Goal: Understand process/instructions: Learn how to perform a task or action

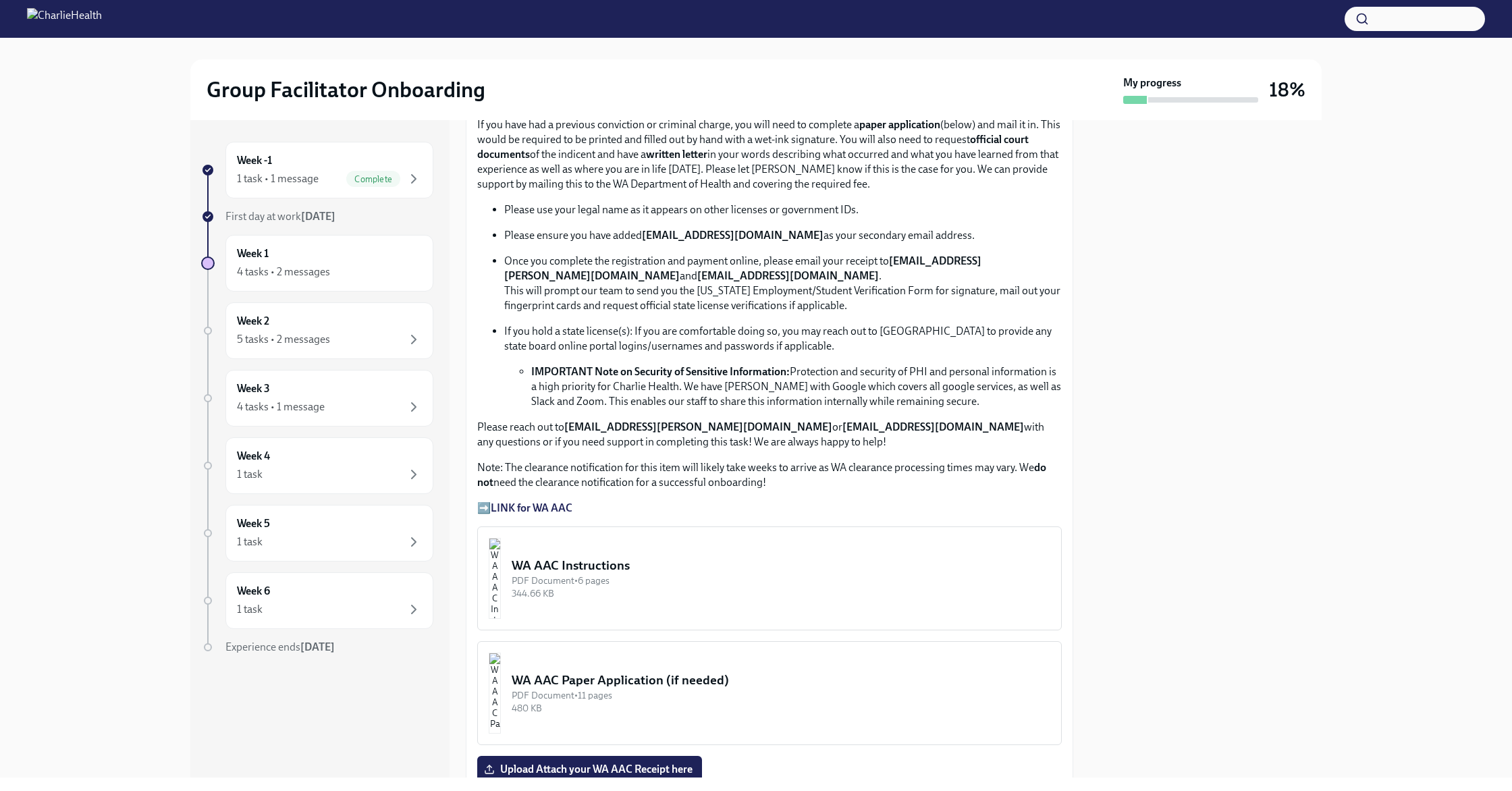
scroll to position [726, 0]
click at [529, 502] on strong "LINK for WA AAC" at bounding box center [531, 506] width 82 height 13
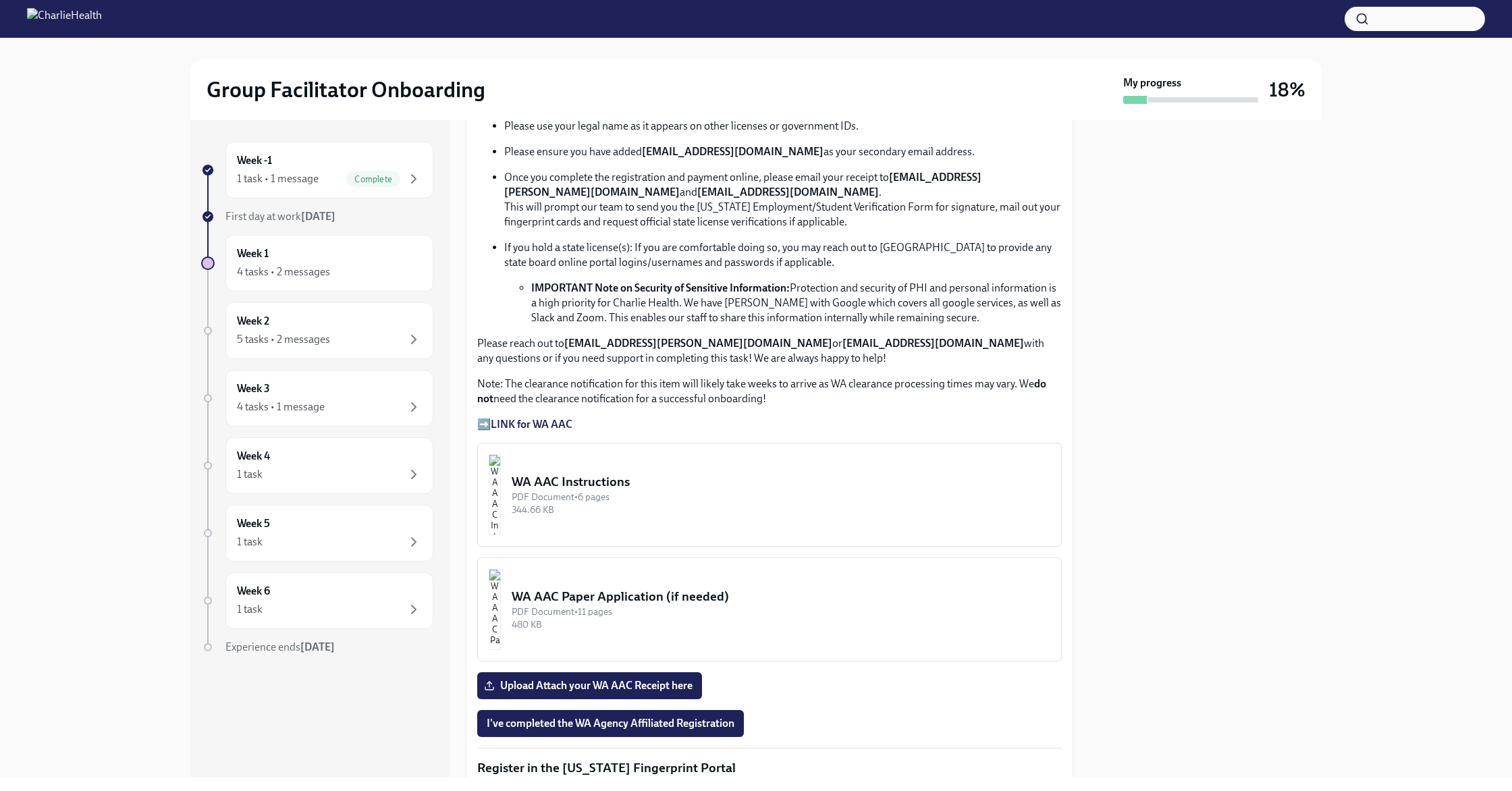
scroll to position [809, 0]
click at [606, 482] on div "WA AAC Instructions" at bounding box center [781, 480] width 539 height 17
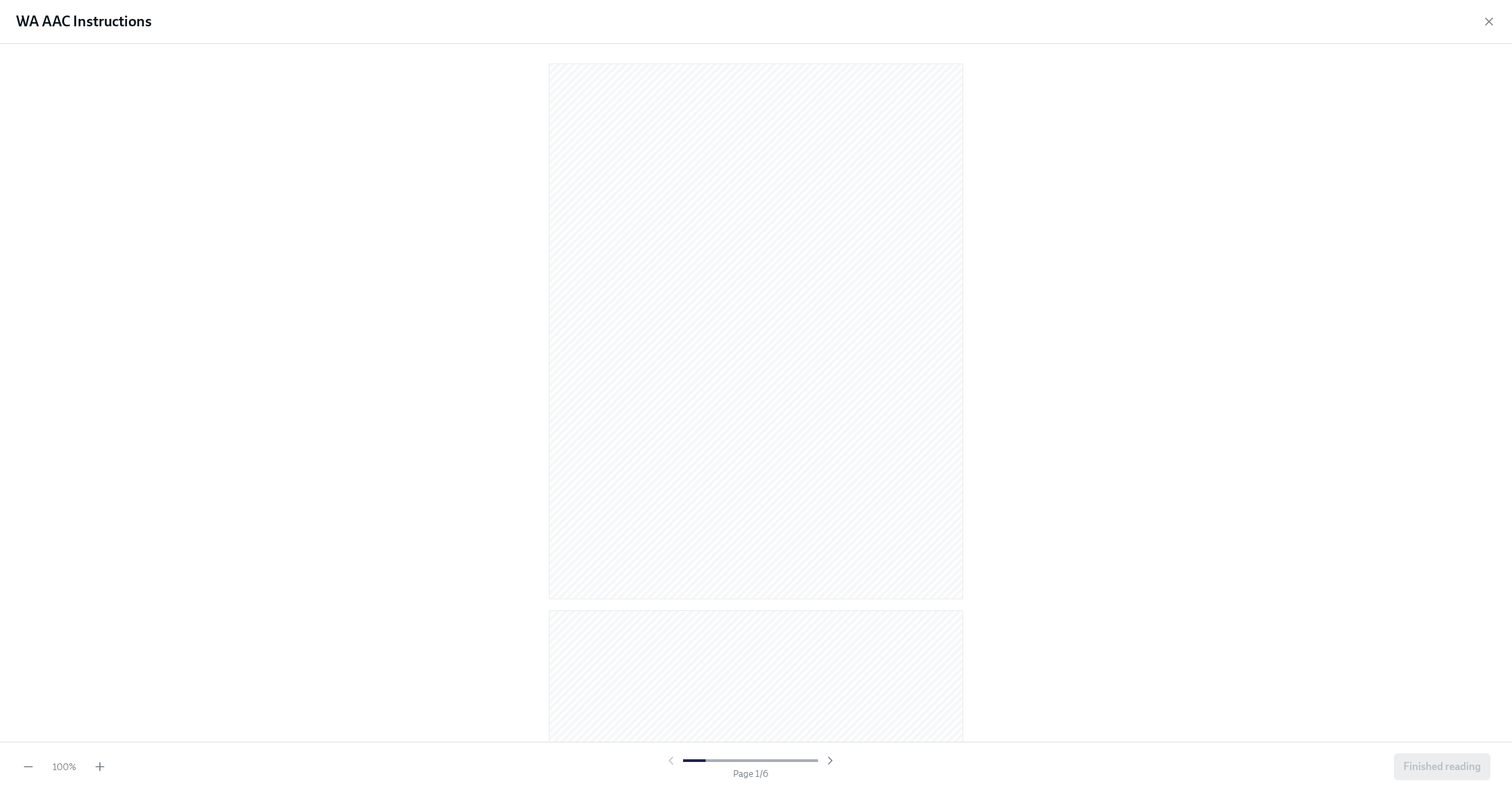
scroll to position [0, 0]
click at [95, 764] on icon "button" at bounding box center [100, 767] width 14 height 14
click at [95, 765] on icon "button" at bounding box center [100, 767] width 14 height 14
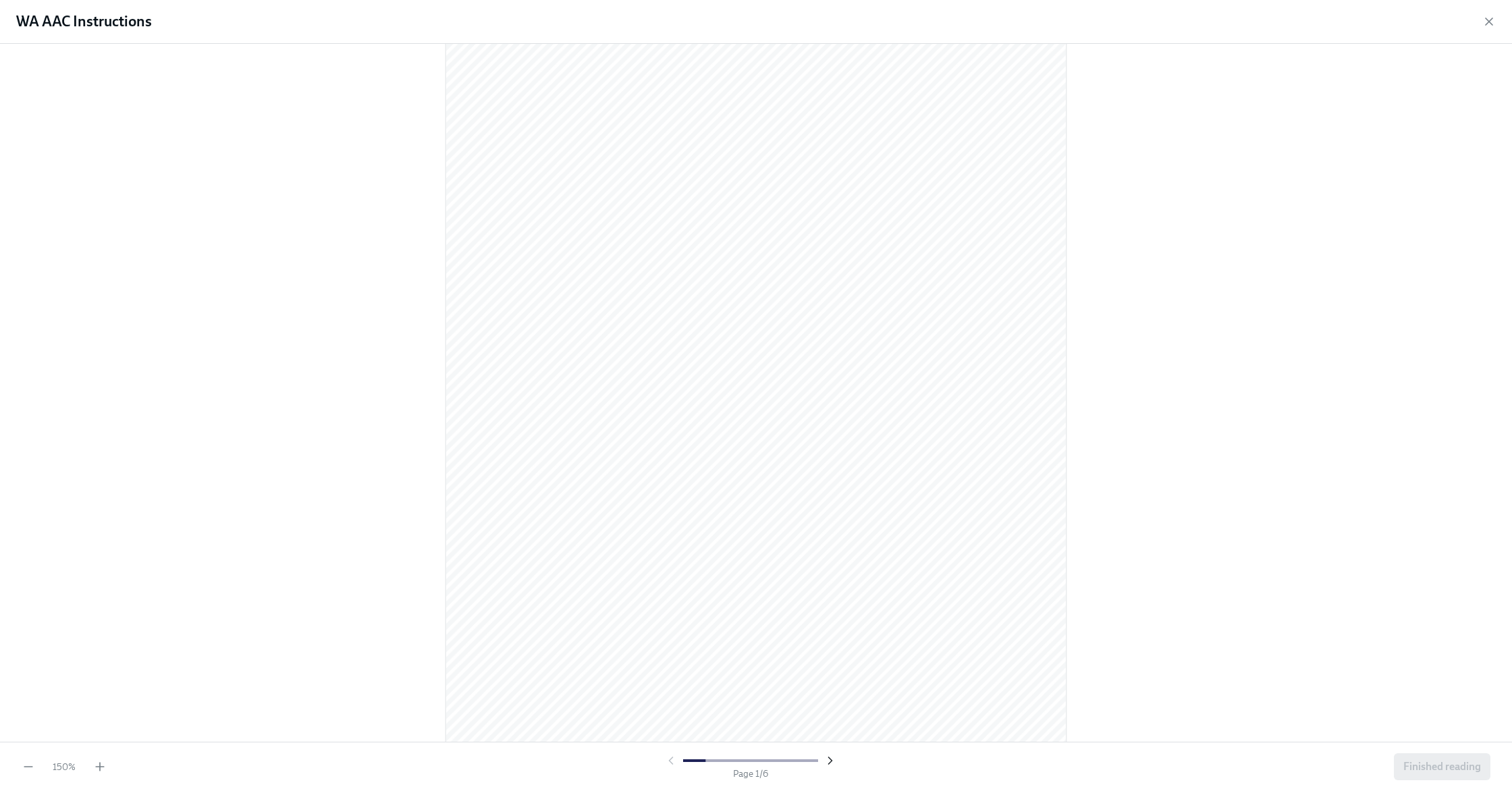
click at [828, 762] on icon "button" at bounding box center [830, 760] width 3 height 7
click at [828, 762] on icon "button" at bounding box center [830, 761] width 14 height 14
click at [1404, 768] on span "Finished reading" at bounding box center [1442, 767] width 77 height 14
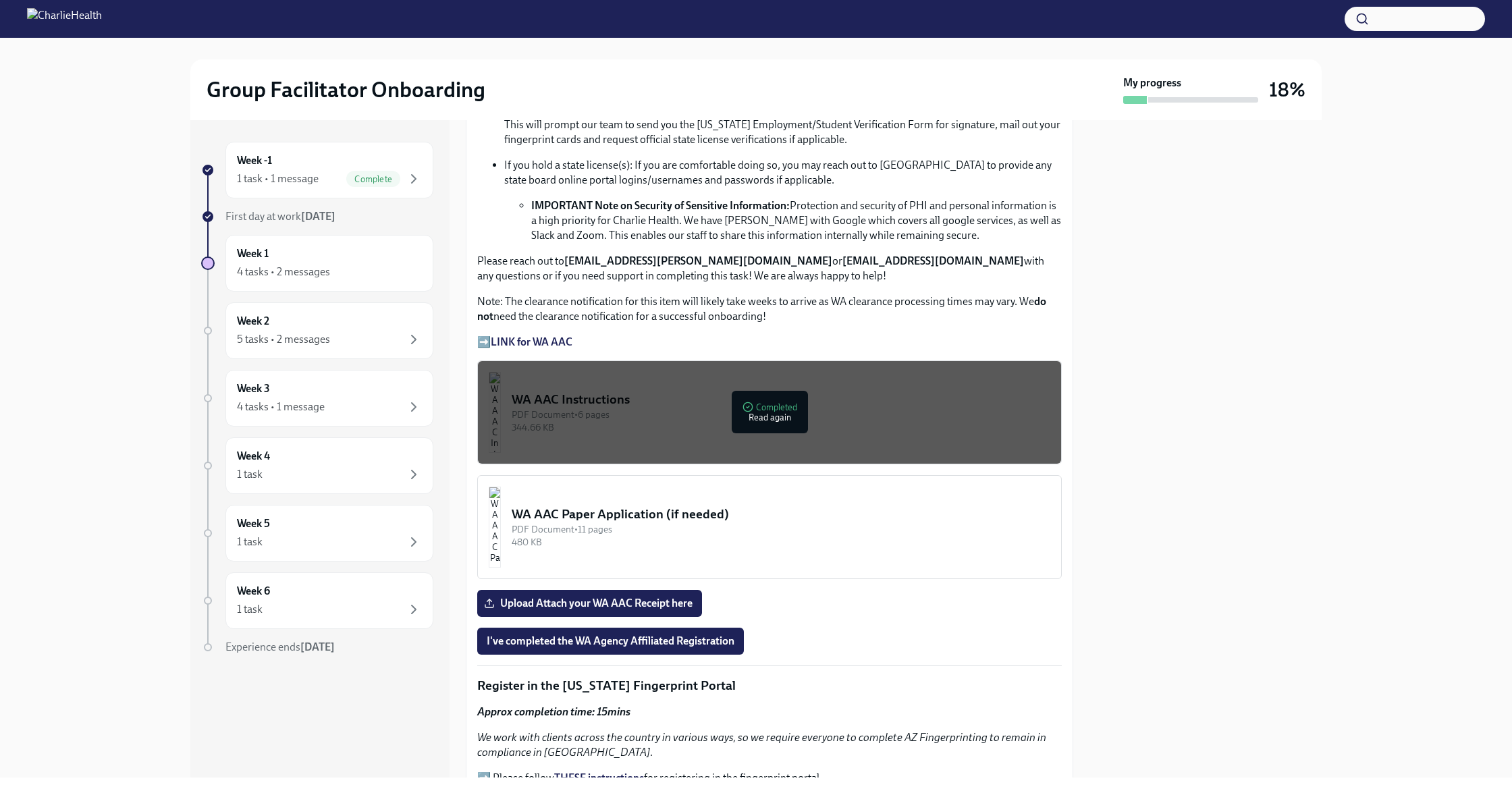
scroll to position [896, 0]
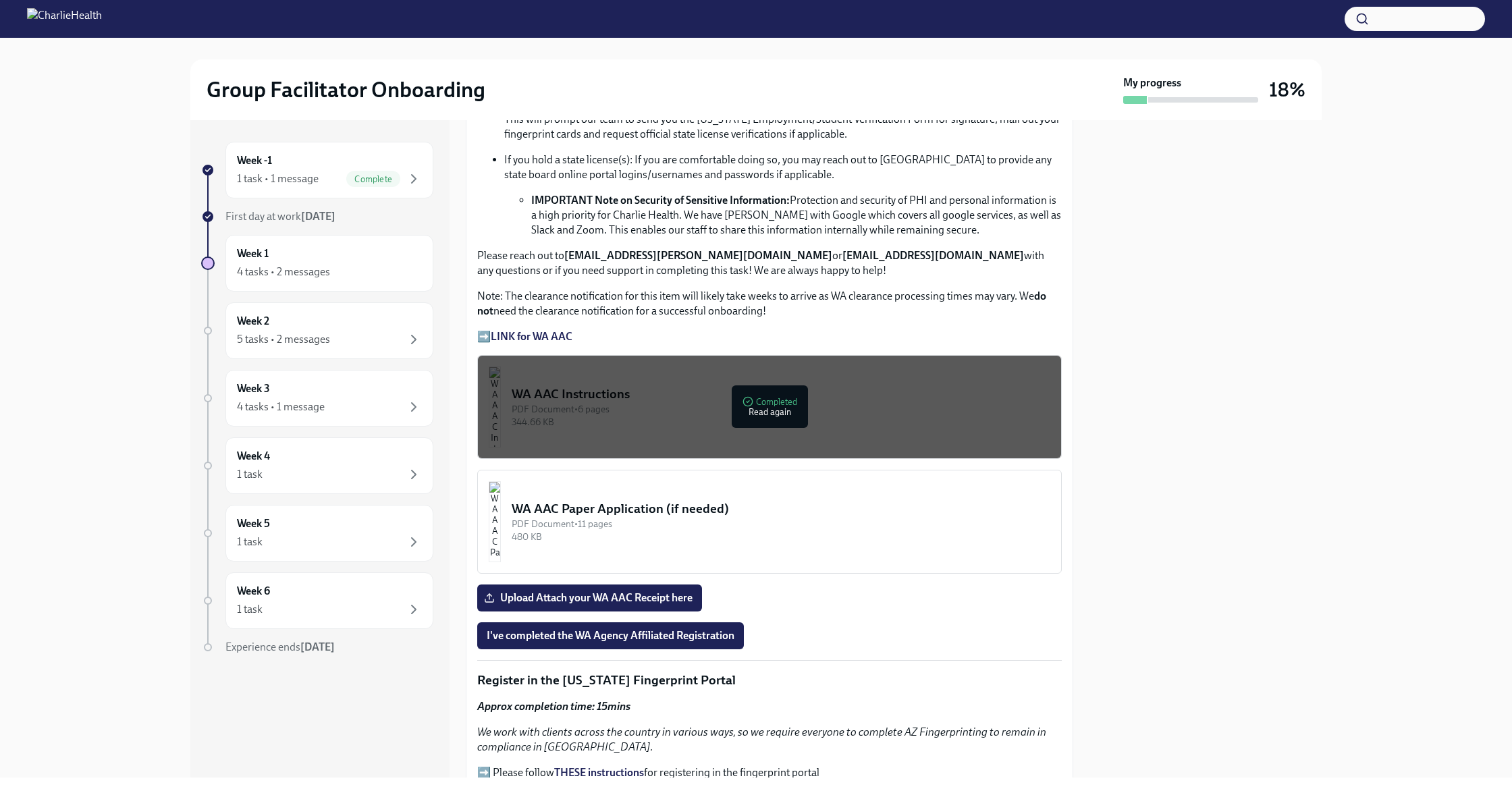
click at [693, 508] on div "WA AAC Paper Application (if needed)" at bounding box center [781, 508] width 539 height 17
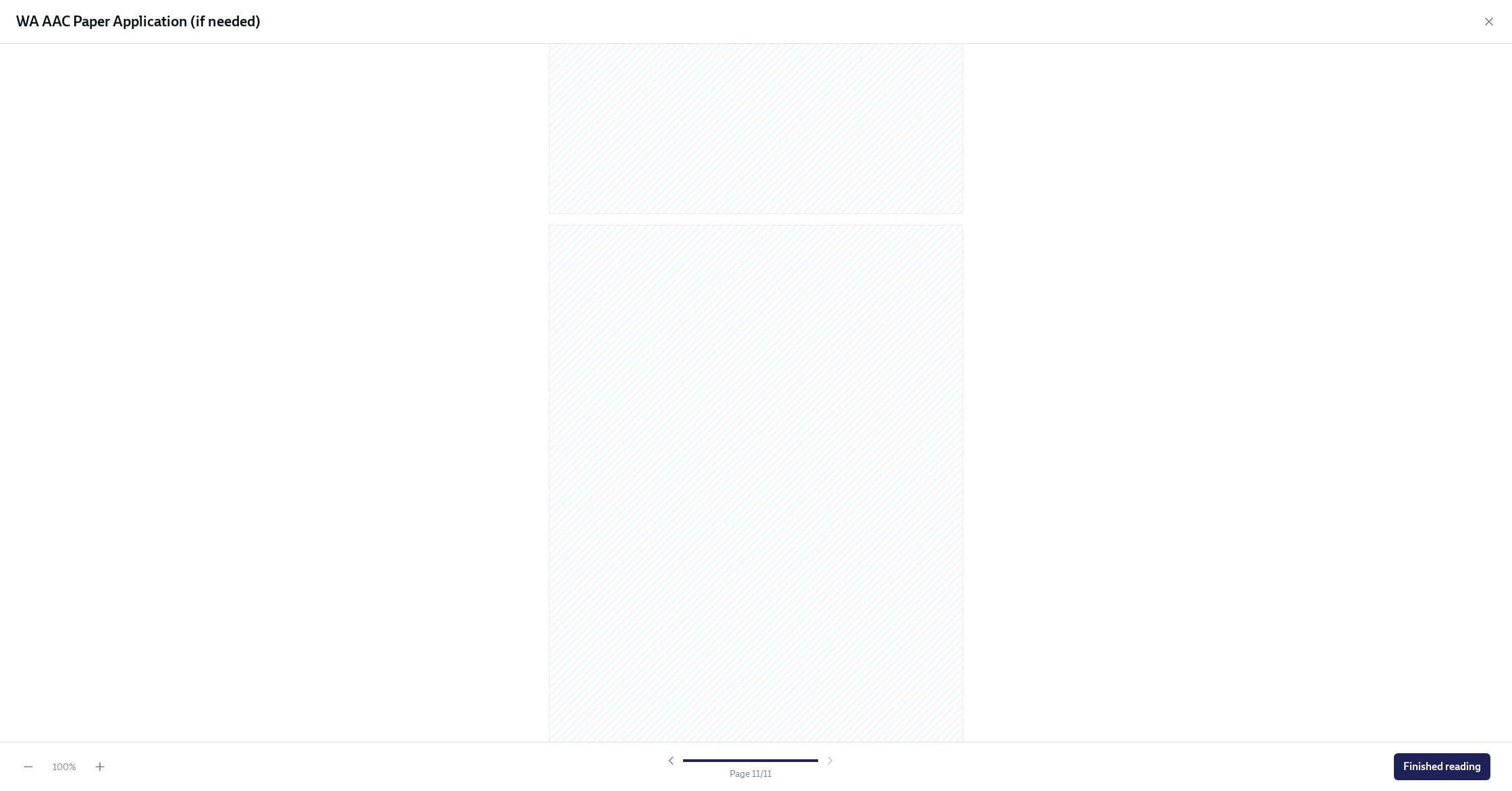
scroll to position [5325, 0]
drag, startPoint x: 1419, startPoint y: 754, endPoint x: 1369, endPoint y: 730, distance: 55.5
click at [1419, 754] on button "Finished reading" at bounding box center [1442, 767] width 96 height 27
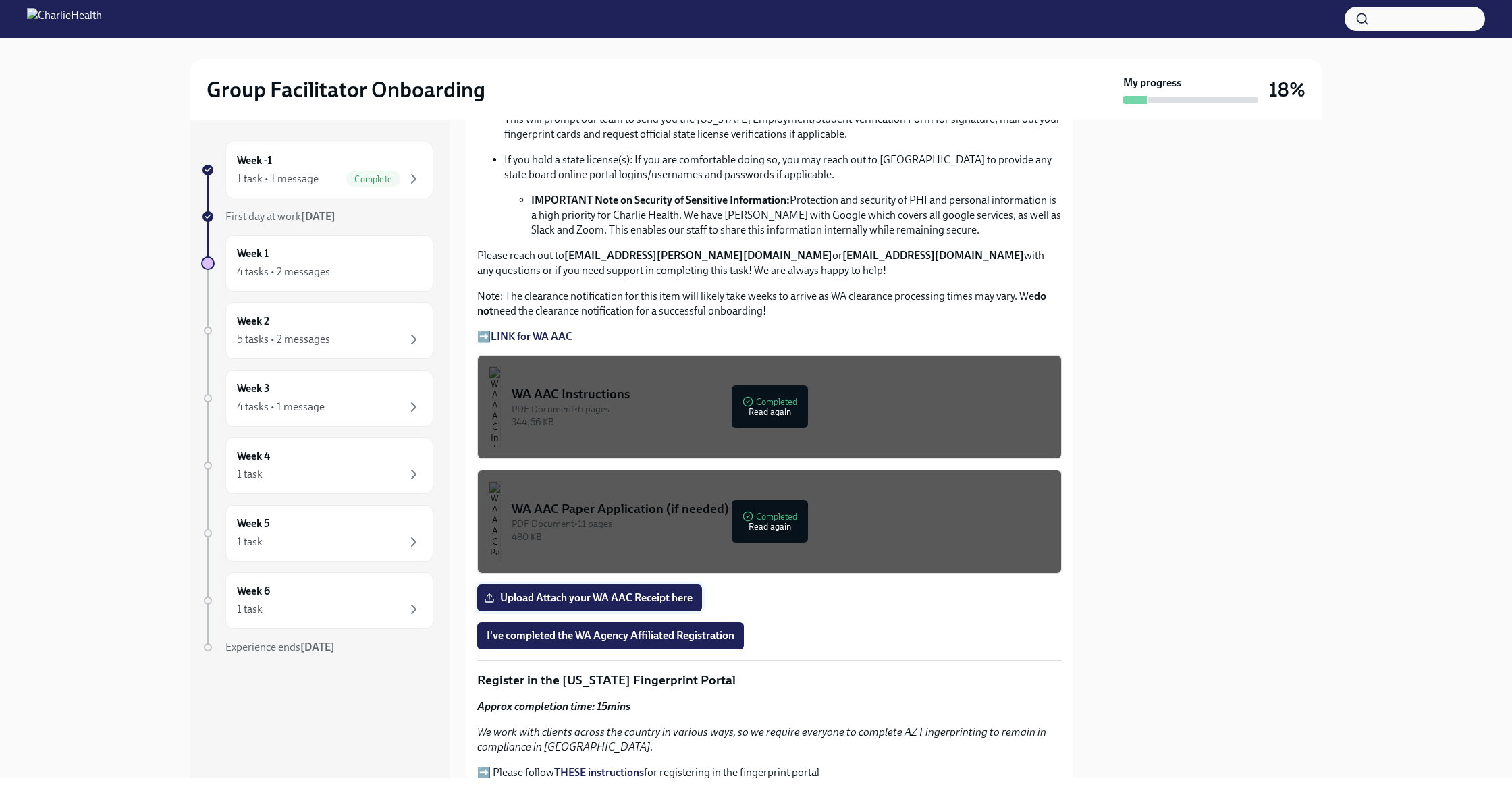
click at [539, 600] on span "Upload Attach your WA AAC Receipt here" at bounding box center [590, 598] width 206 height 14
click at [0, 0] on input "Upload Attach your WA AAC Receipt here" at bounding box center [0, 0] width 0 height 0
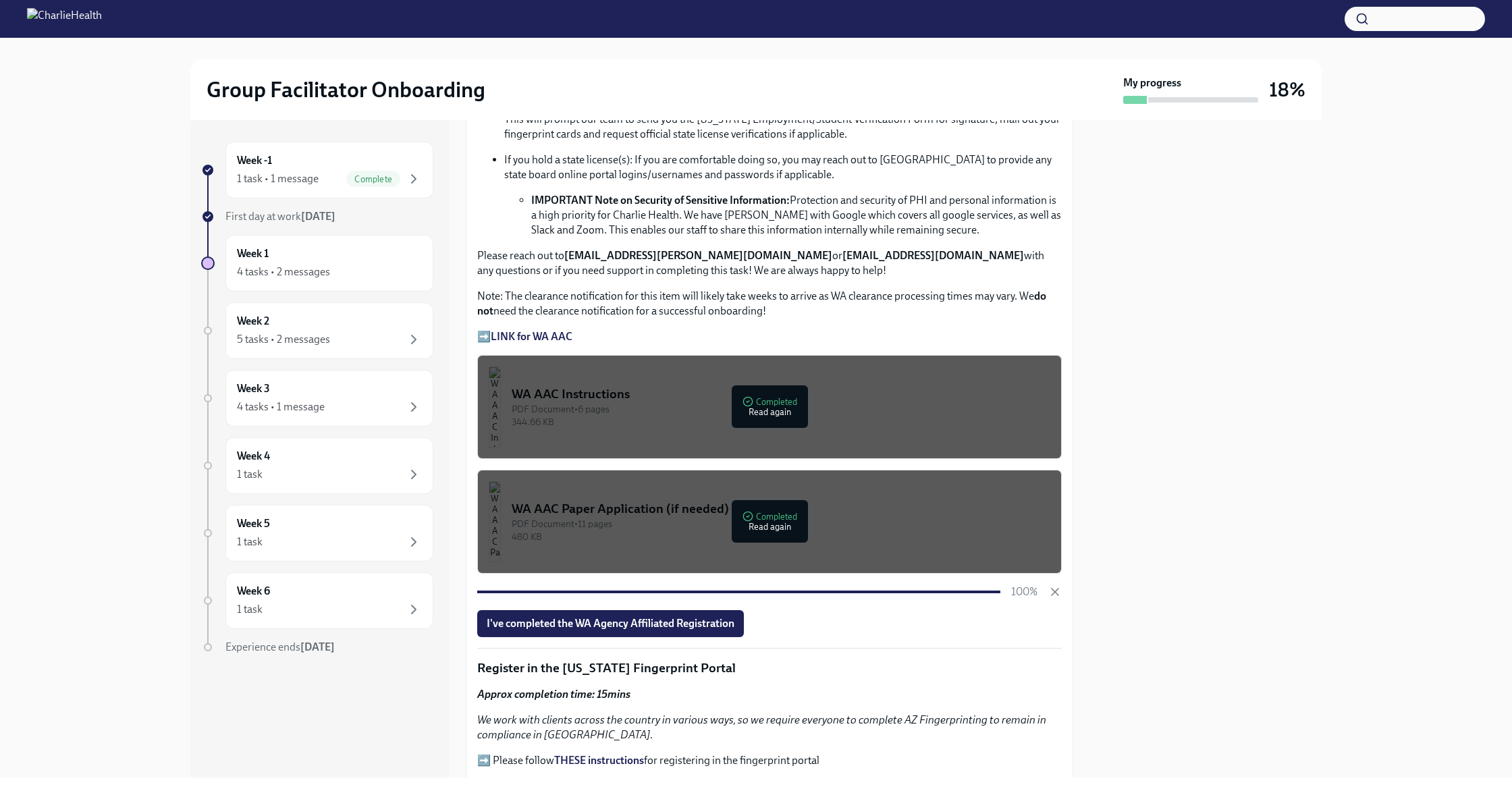
scroll to position [930, 0]
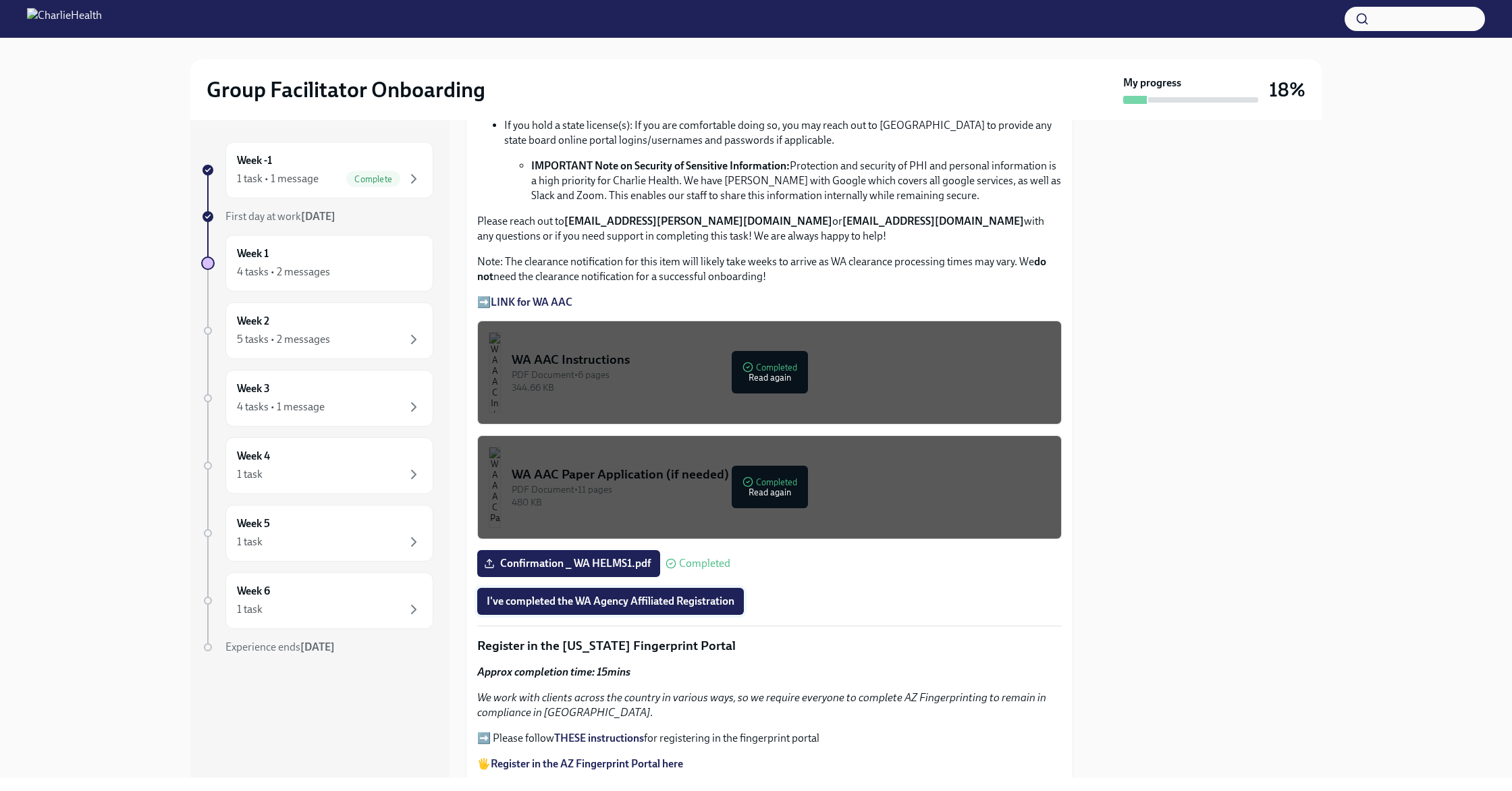
click at [595, 601] on span "I've completed the WA Agency Affiliated Registration" at bounding box center [610, 601] width 248 height 14
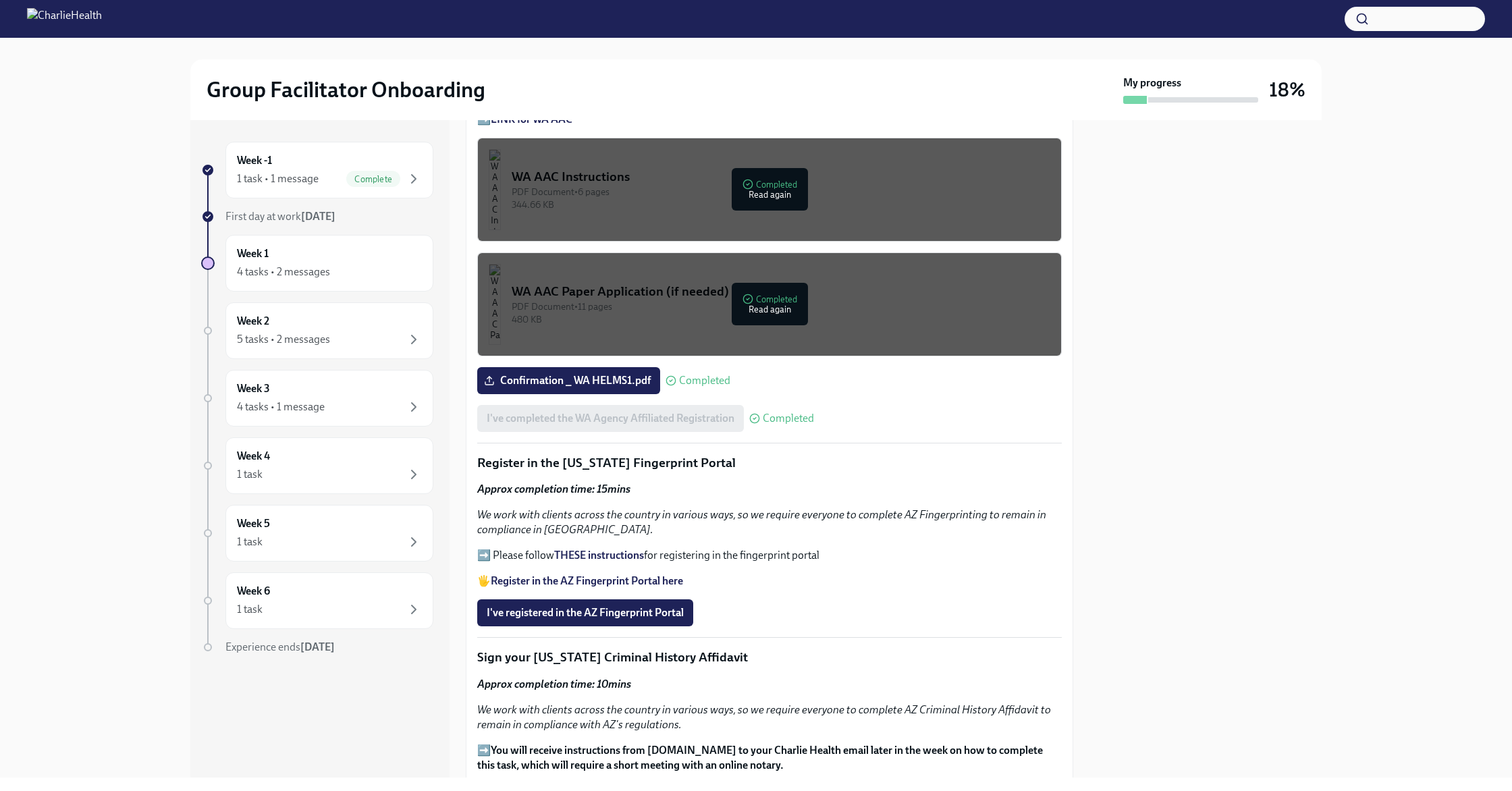
scroll to position [1124, 0]
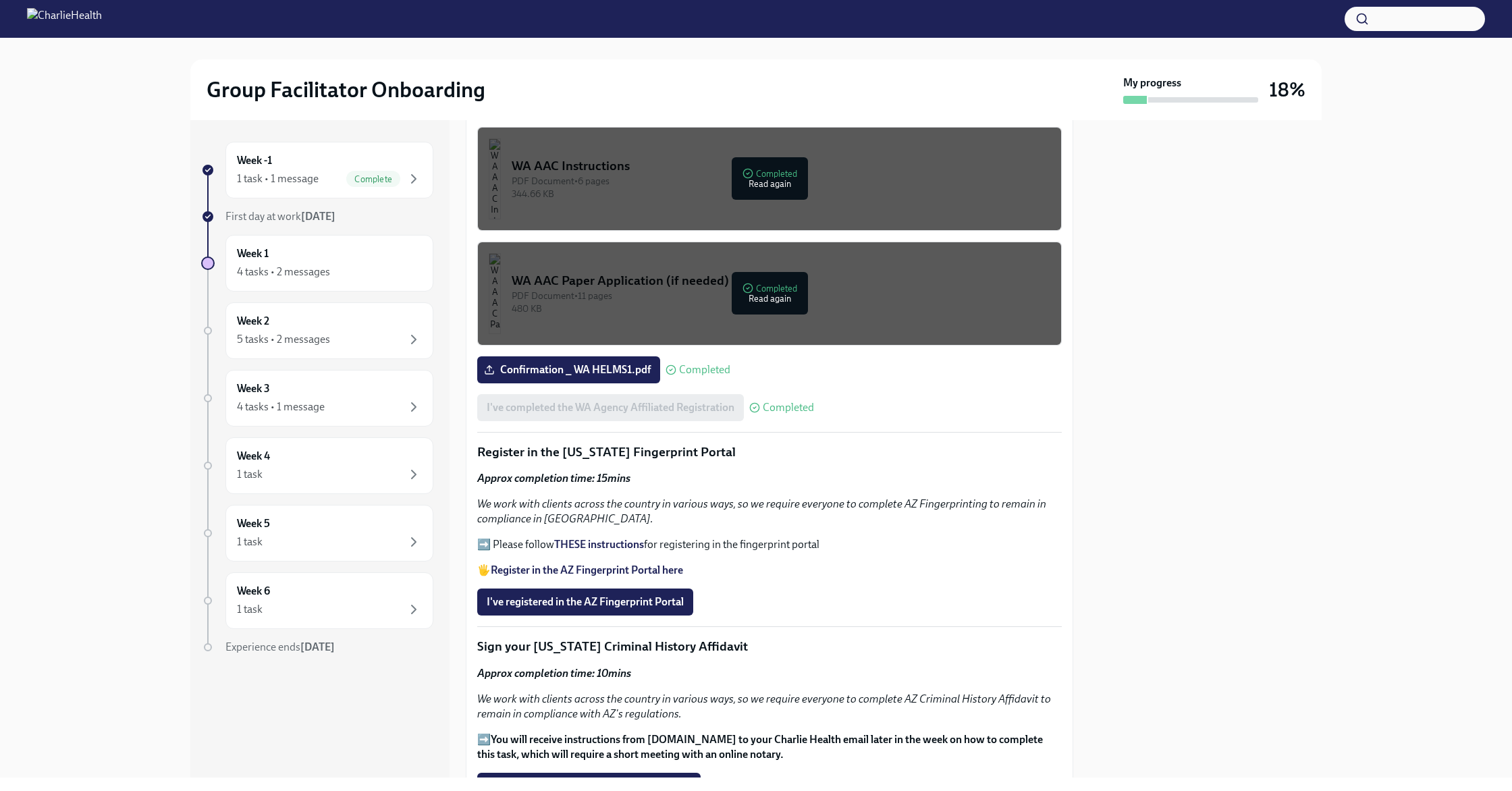
click at [581, 539] on strong "THESE instructions" at bounding box center [599, 544] width 89 height 13
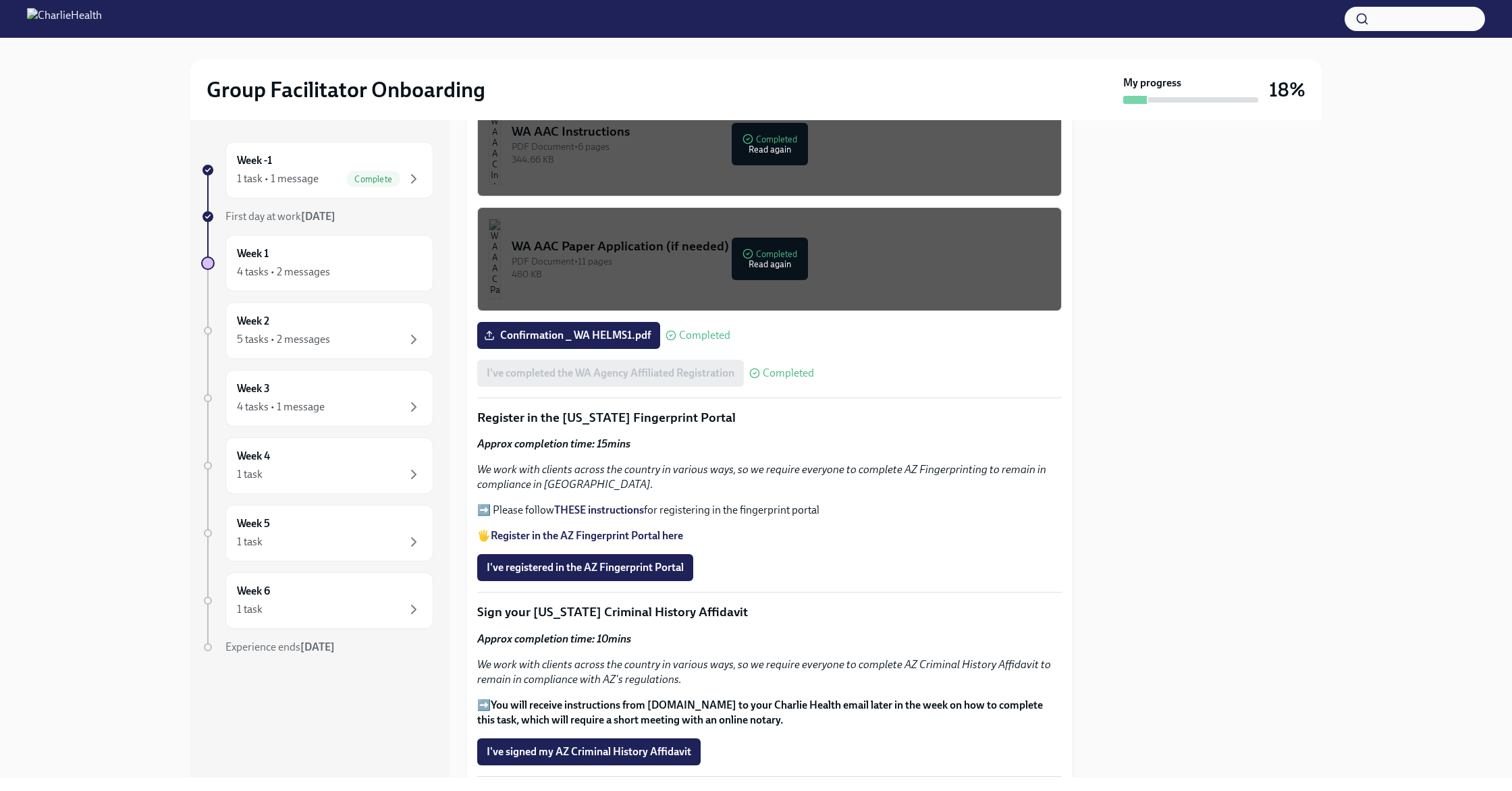
scroll to position [1161, 0]
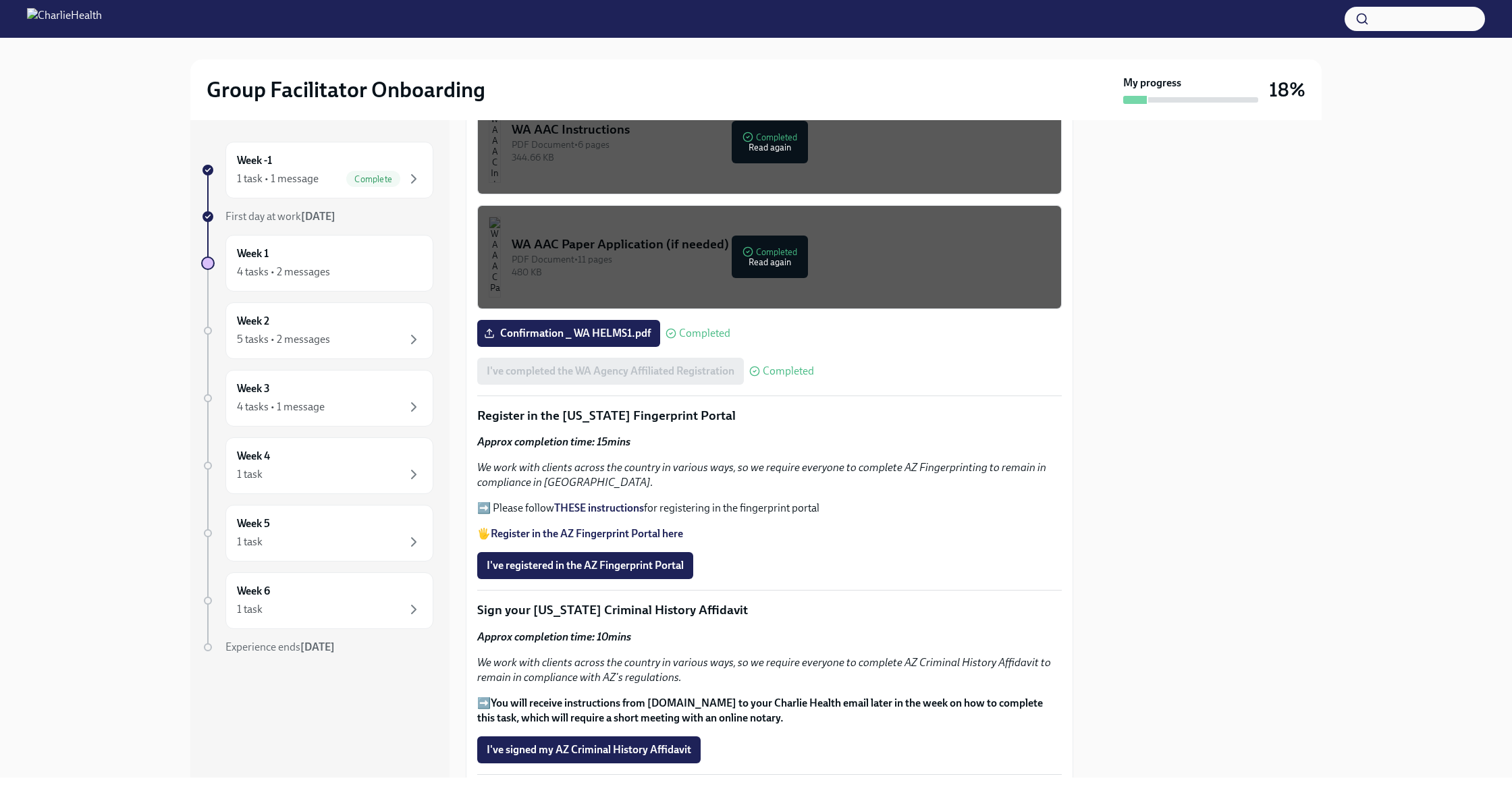
click at [560, 533] on strong "Register in the AZ Fingerprint Portal here" at bounding box center [587, 533] width 193 height 13
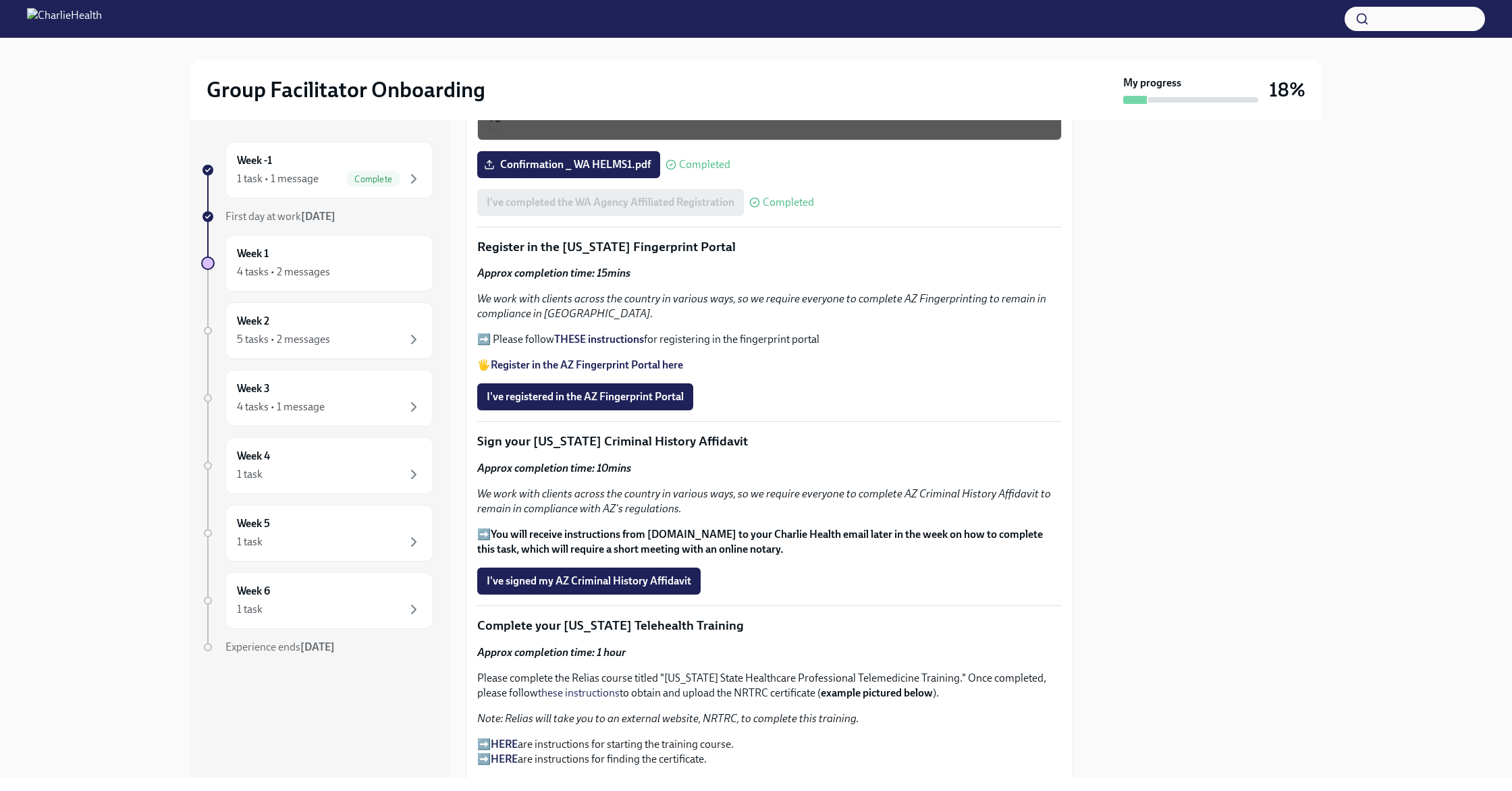
scroll to position [1338, 0]
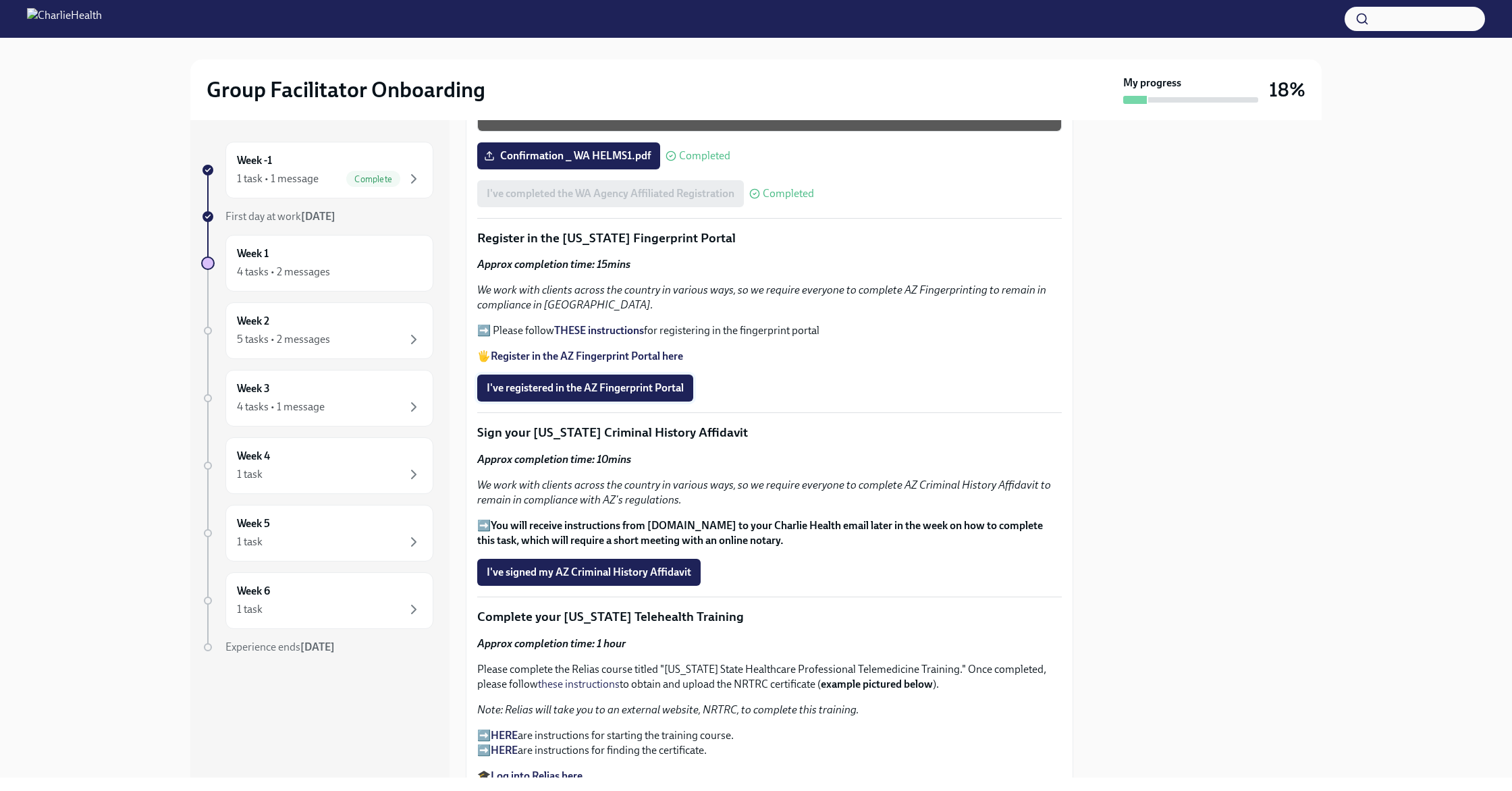
click at [615, 387] on span "I've registered in the AZ Fingerprint Portal" at bounding box center [585, 388] width 197 height 14
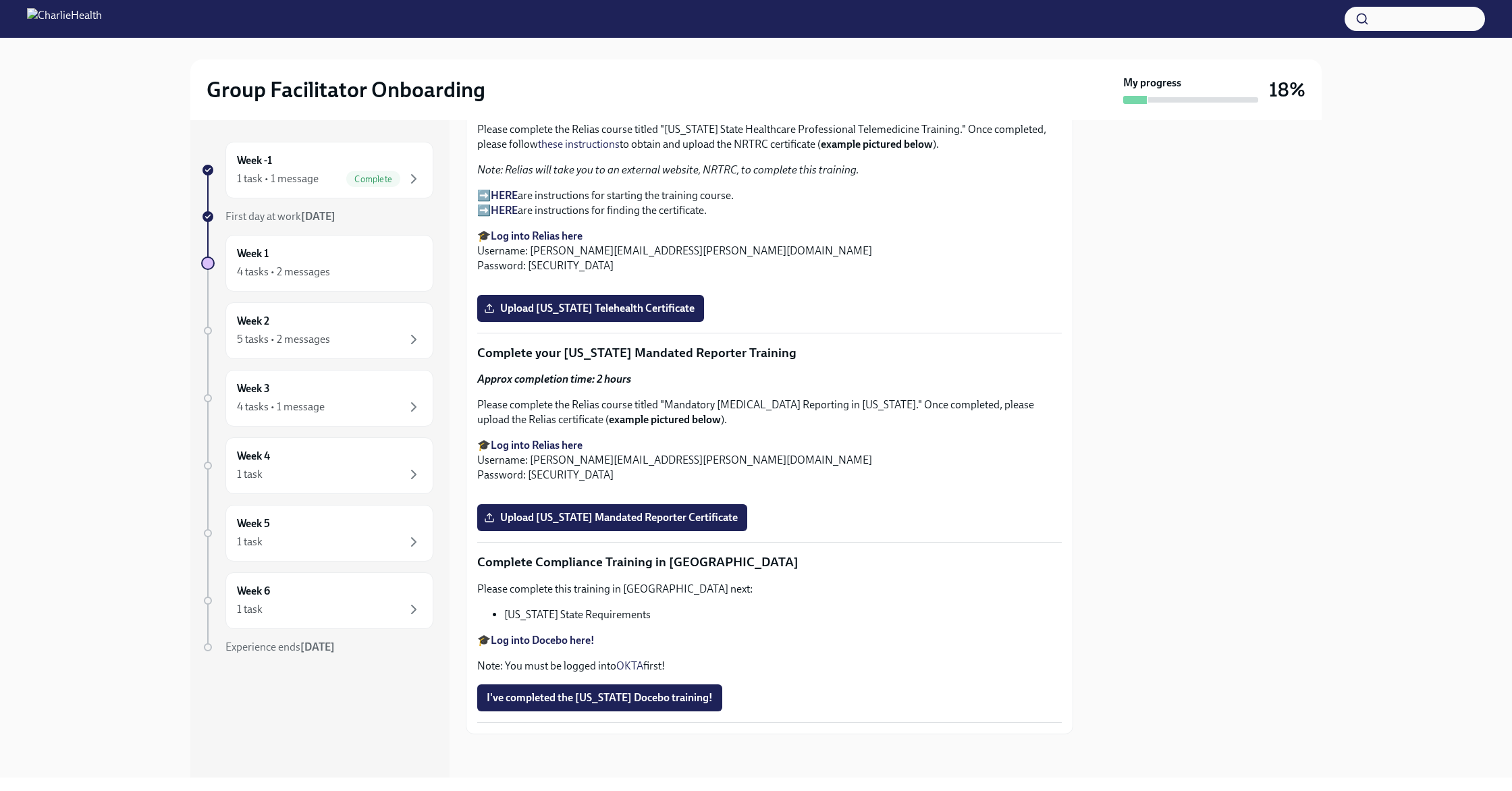
scroll to position [2020, 0]
